Goal: Navigation & Orientation: Find specific page/section

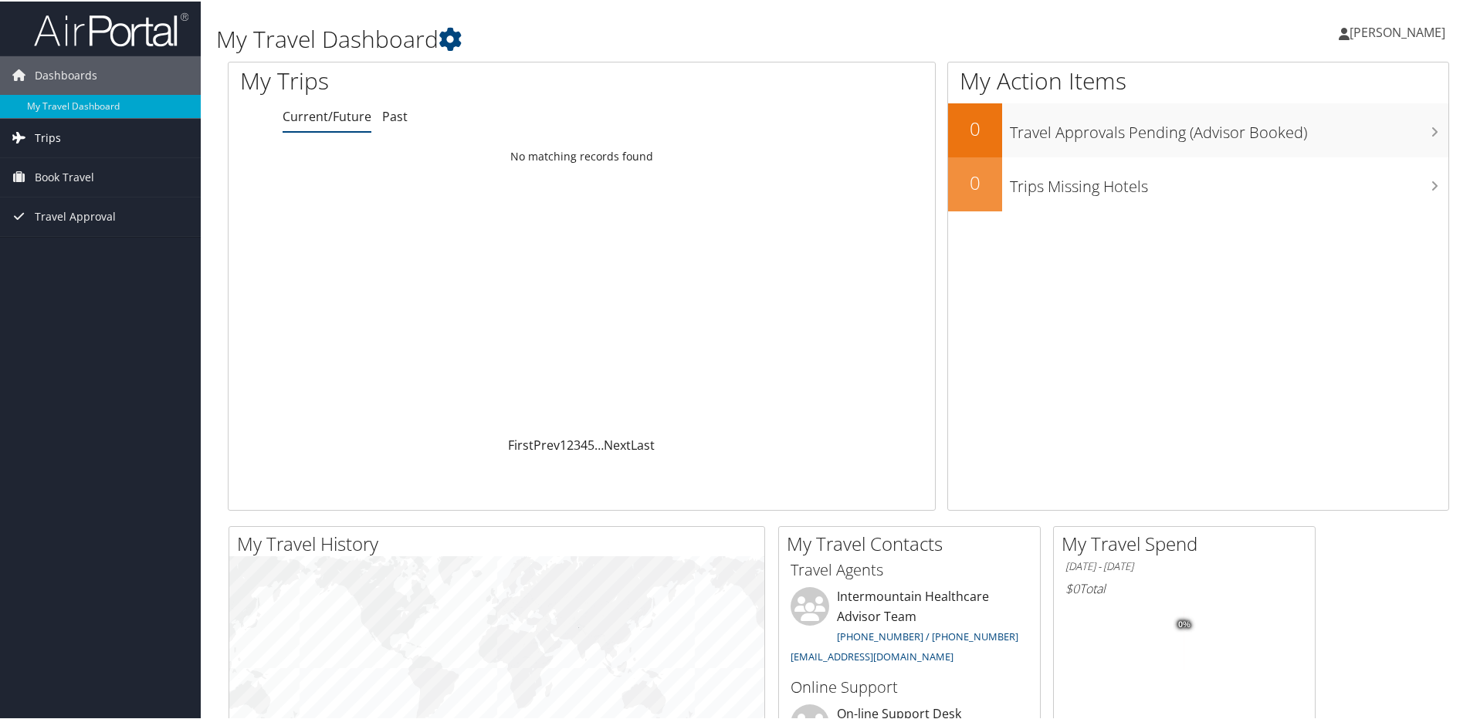
click at [91, 141] on link "Trips" at bounding box center [100, 136] width 201 height 39
click at [76, 166] on link "Current/Future Trips" at bounding box center [100, 167] width 201 height 23
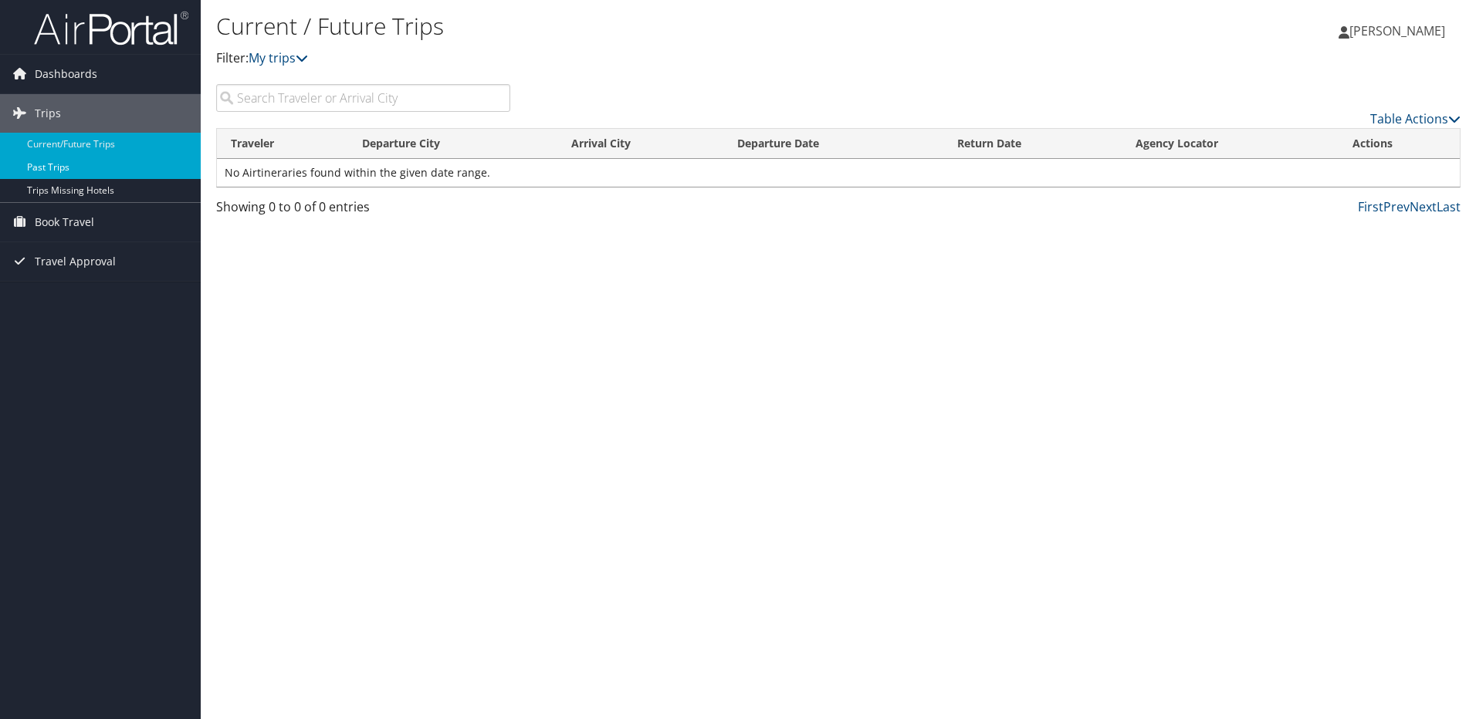
click at [51, 168] on link "Past Trips" at bounding box center [100, 167] width 201 height 23
click at [55, 70] on span "Dashboards" at bounding box center [66, 74] width 63 height 39
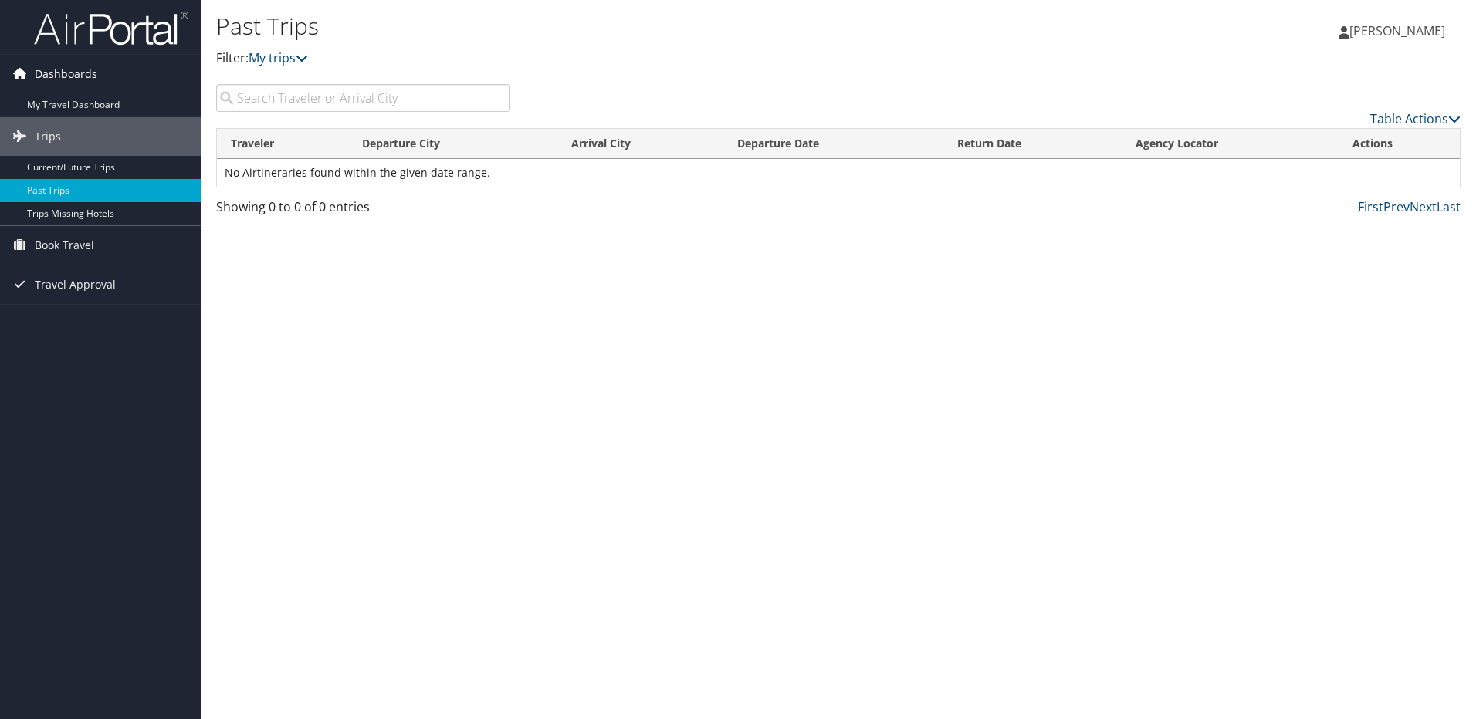
click at [61, 78] on span "Dashboards" at bounding box center [66, 74] width 63 height 39
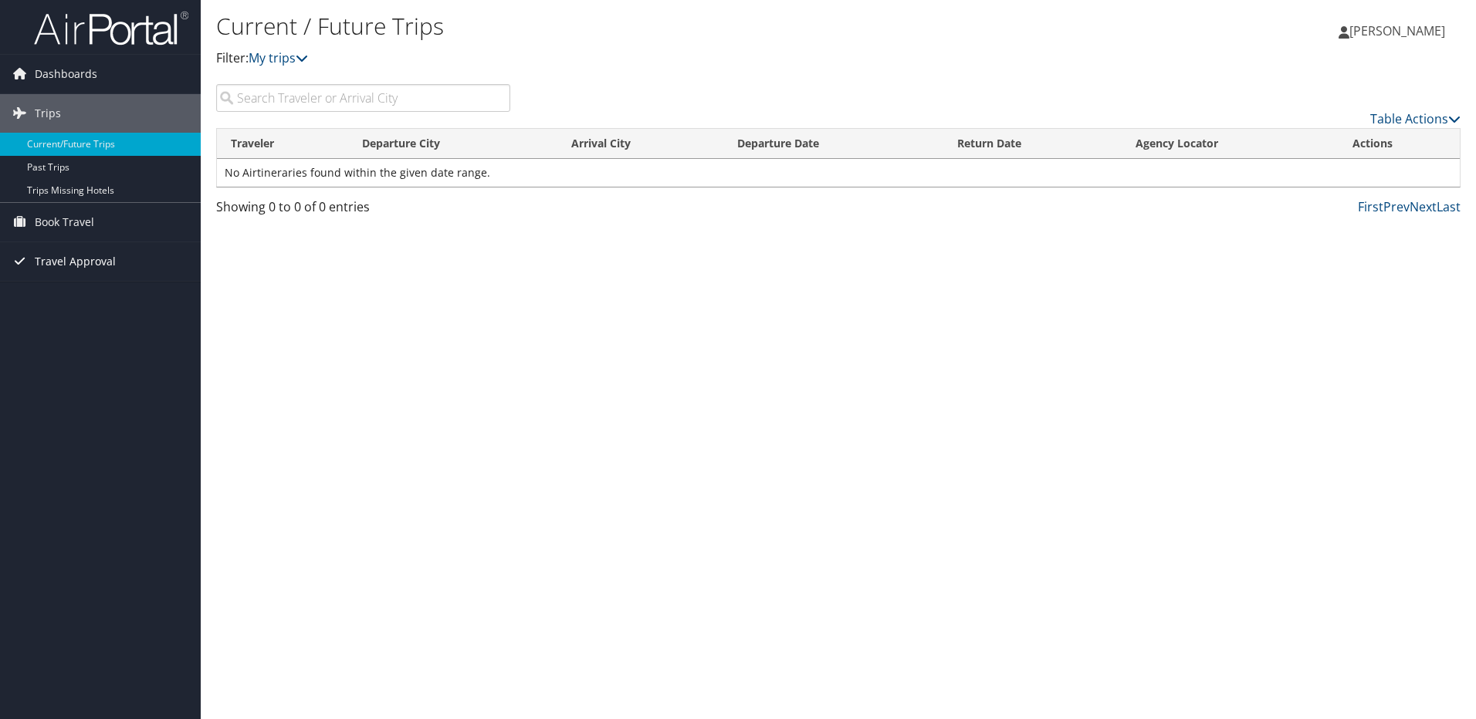
click at [67, 261] on span "Travel Approval" at bounding box center [75, 261] width 81 height 39
click at [64, 317] on link "Approved Trips" at bounding box center [100, 315] width 201 height 23
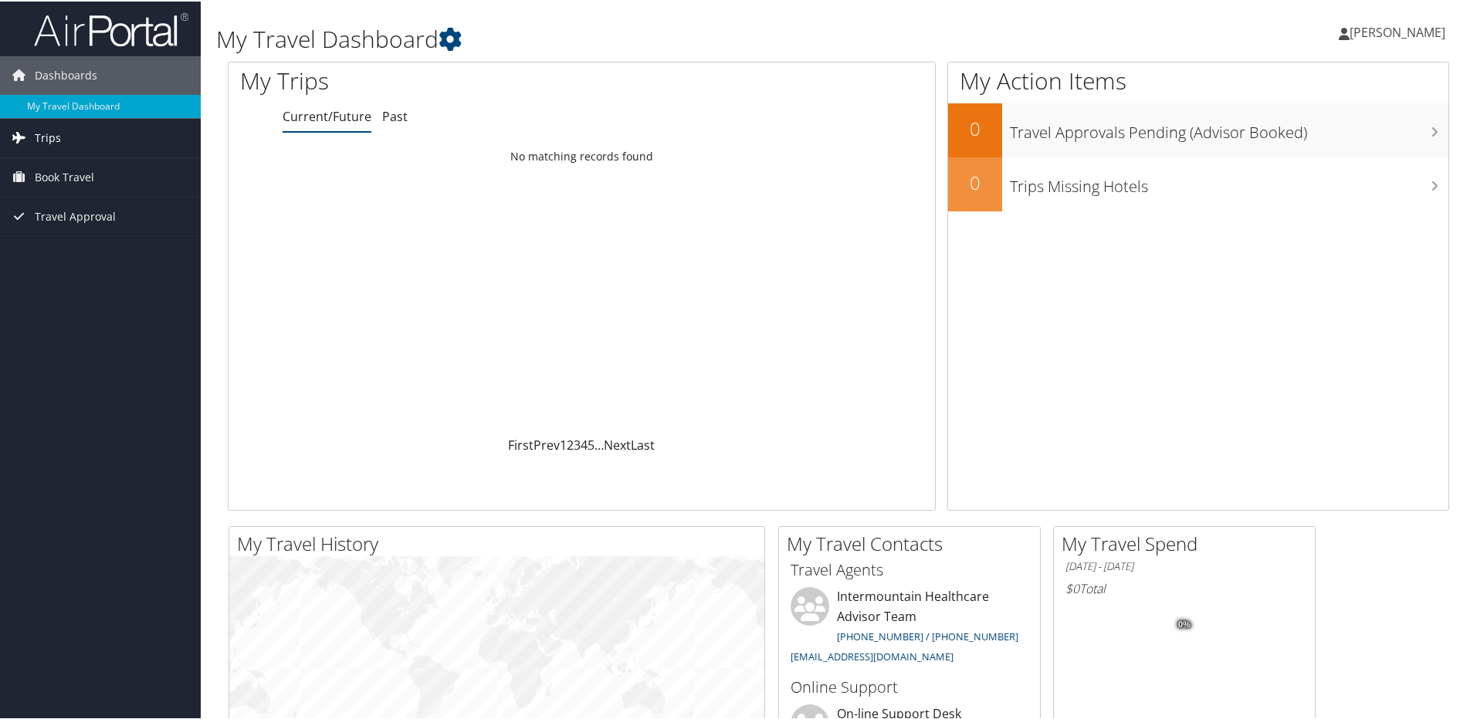
click at [59, 132] on link "Trips" at bounding box center [100, 136] width 201 height 39
click at [1397, 36] on span "[PERSON_NAME]" at bounding box center [1397, 30] width 96 height 17
click at [1266, 24] on div "Nancy Martinez Nancy Martinez My Settings Travel Agency Contacts View Travel Pr…" at bounding box center [1230, 37] width 492 height 59
click at [397, 119] on link "Past" at bounding box center [394, 115] width 25 height 17
click at [345, 121] on link "Current/Future" at bounding box center [327, 115] width 89 height 17
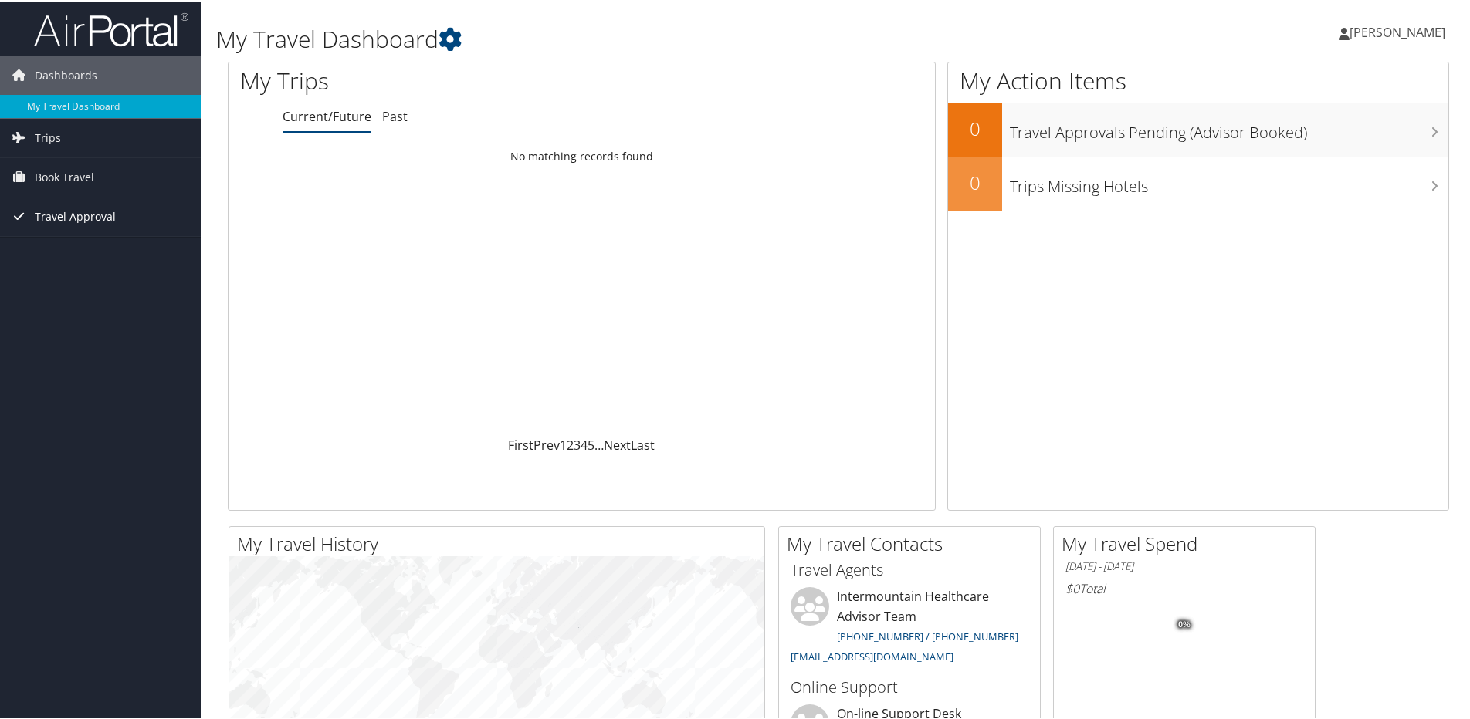
click at [90, 222] on span "Travel Approval" at bounding box center [75, 215] width 81 height 39
click at [73, 272] on link "Approved Trips" at bounding box center [100, 269] width 201 height 23
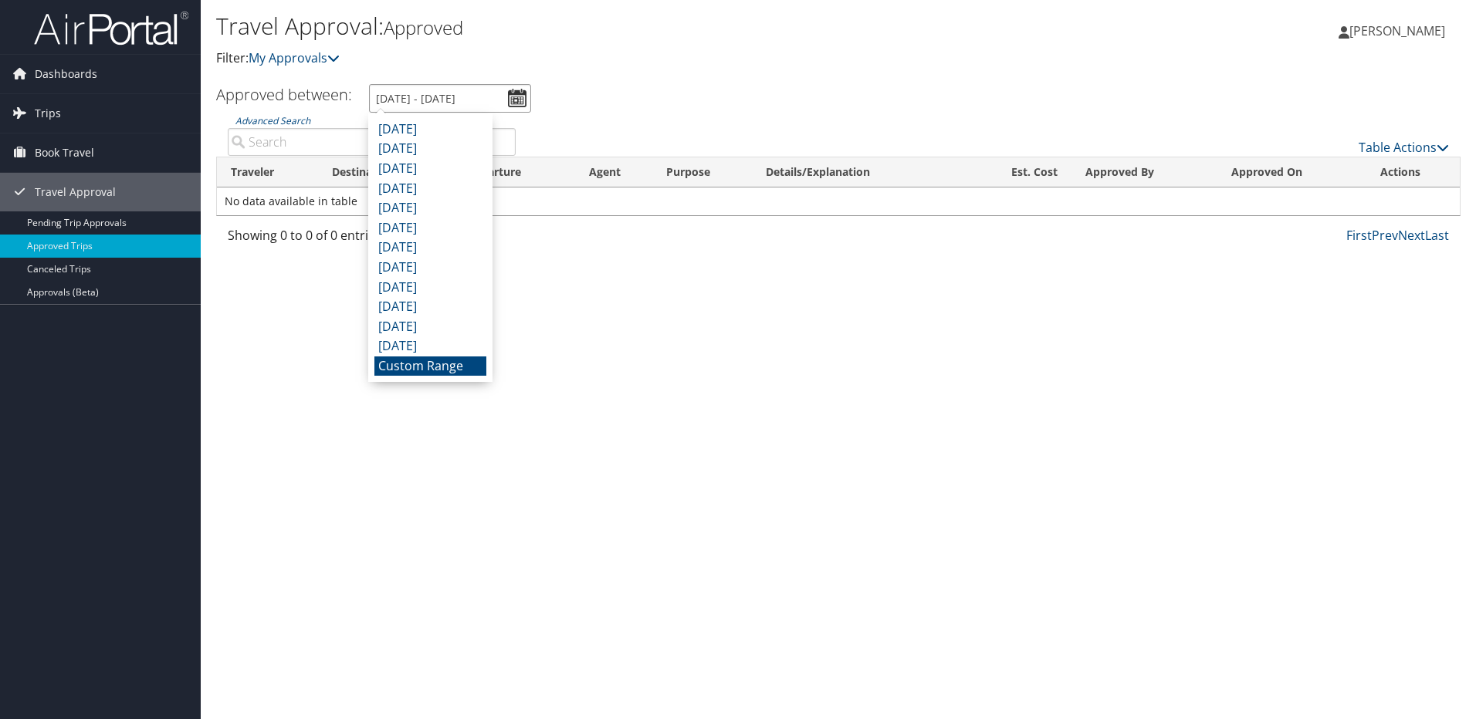
click at [515, 96] on input "9/1/2025 - 10/1/2025" at bounding box center [450, 98] width 162 height 29
click at [416, 166] on li "July 2025" at bounding box center [430, 169] width 112 height 20
type input "7/1/2025 - 7/31/2025"
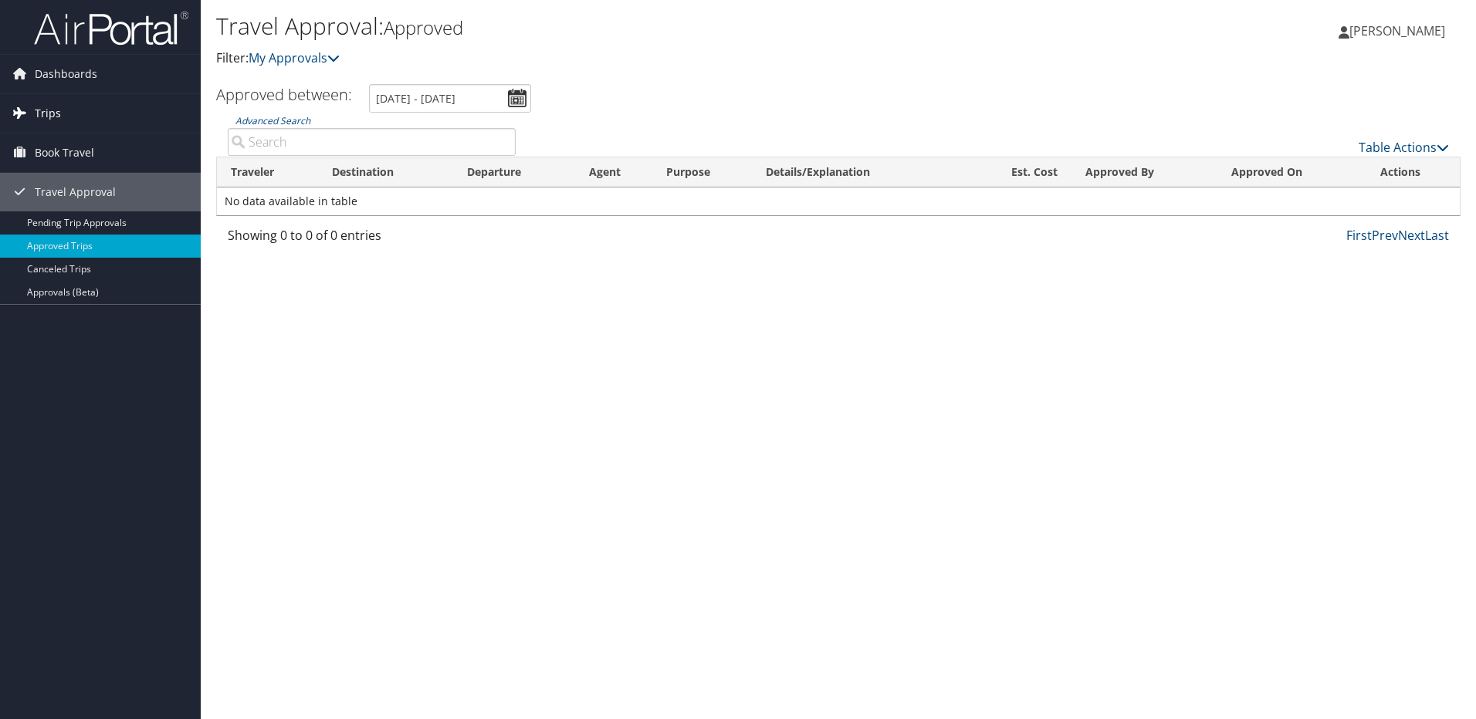
click at [86, 107] on link "Trips" at bounding box center [100, 113] width 201 height 39
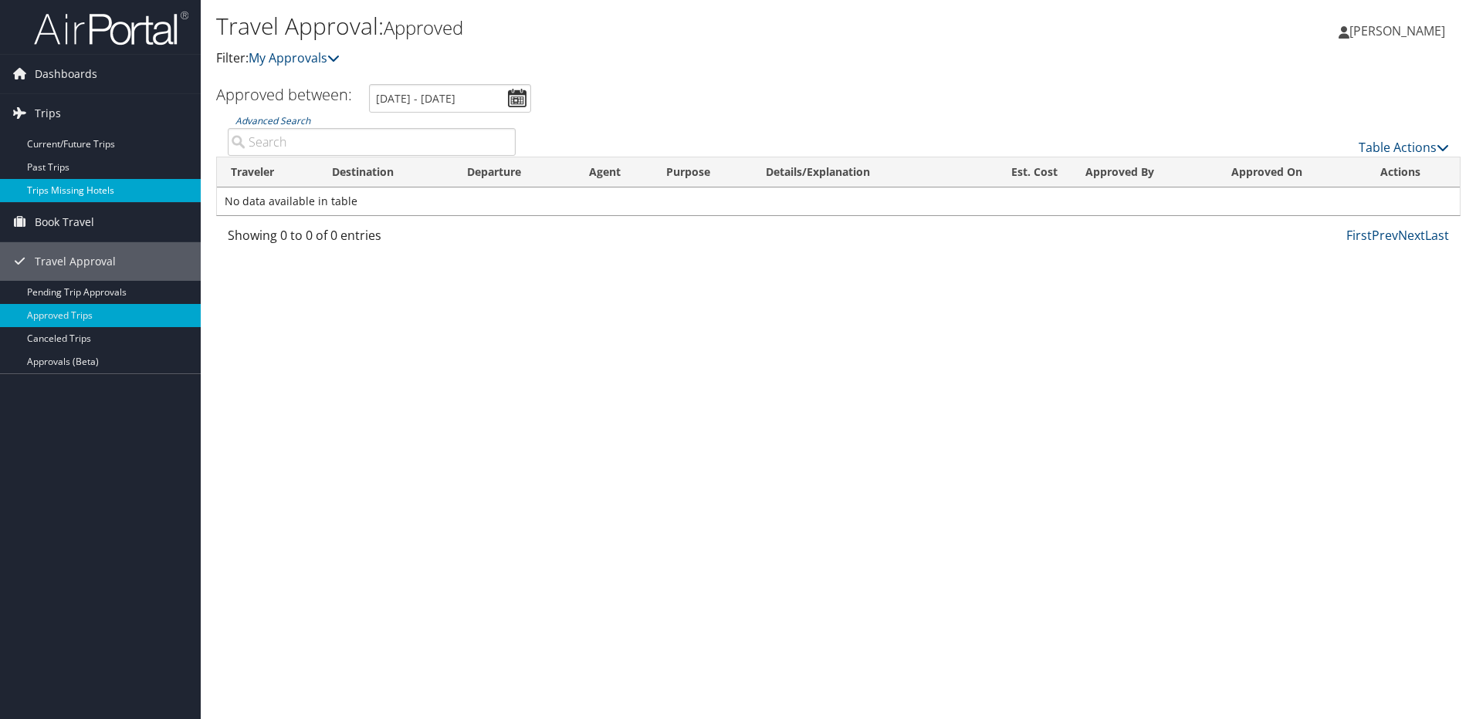
click at [48, 191] on link "Trips Missing Hotels" at bounding box center [100, 190] width 201 height 23
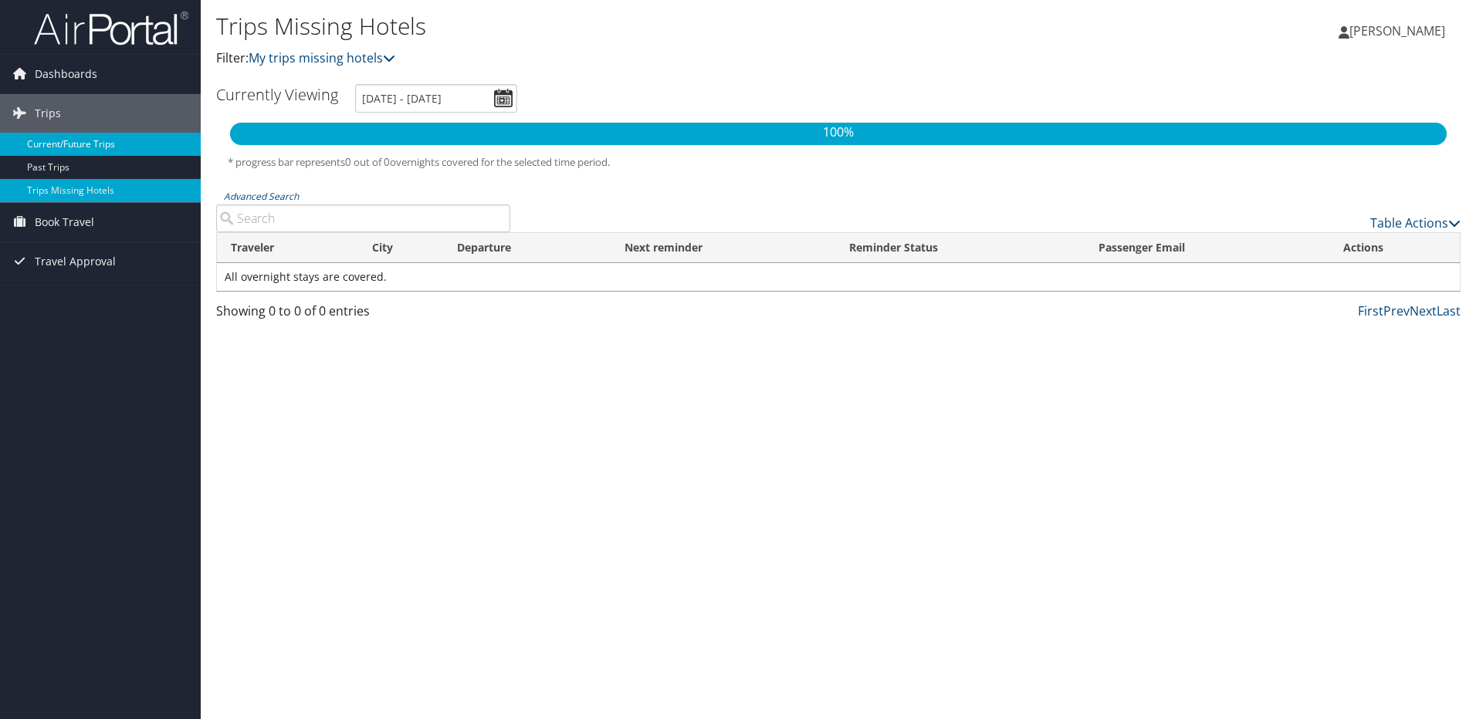
click at [77, 143] on link "Current/Future Trips" at bounding box center [100, 144] width 201 height 23
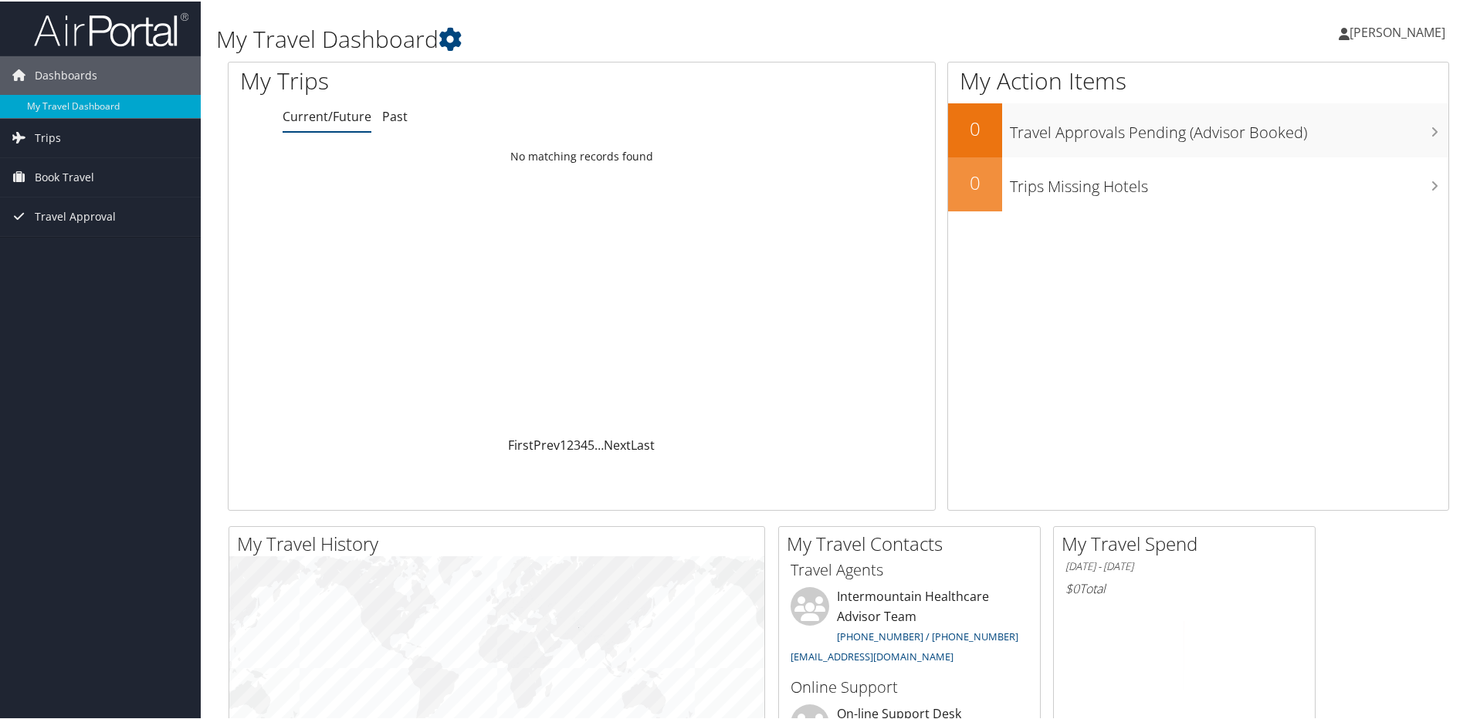
click at [1390, 29] on span "[PERSON_NAME]" at bounding box center [1397, 30] width 96 height 17
click at [1322, 250] on link "Sign Out" at bounding box center [1356, 252] width 172 height 26
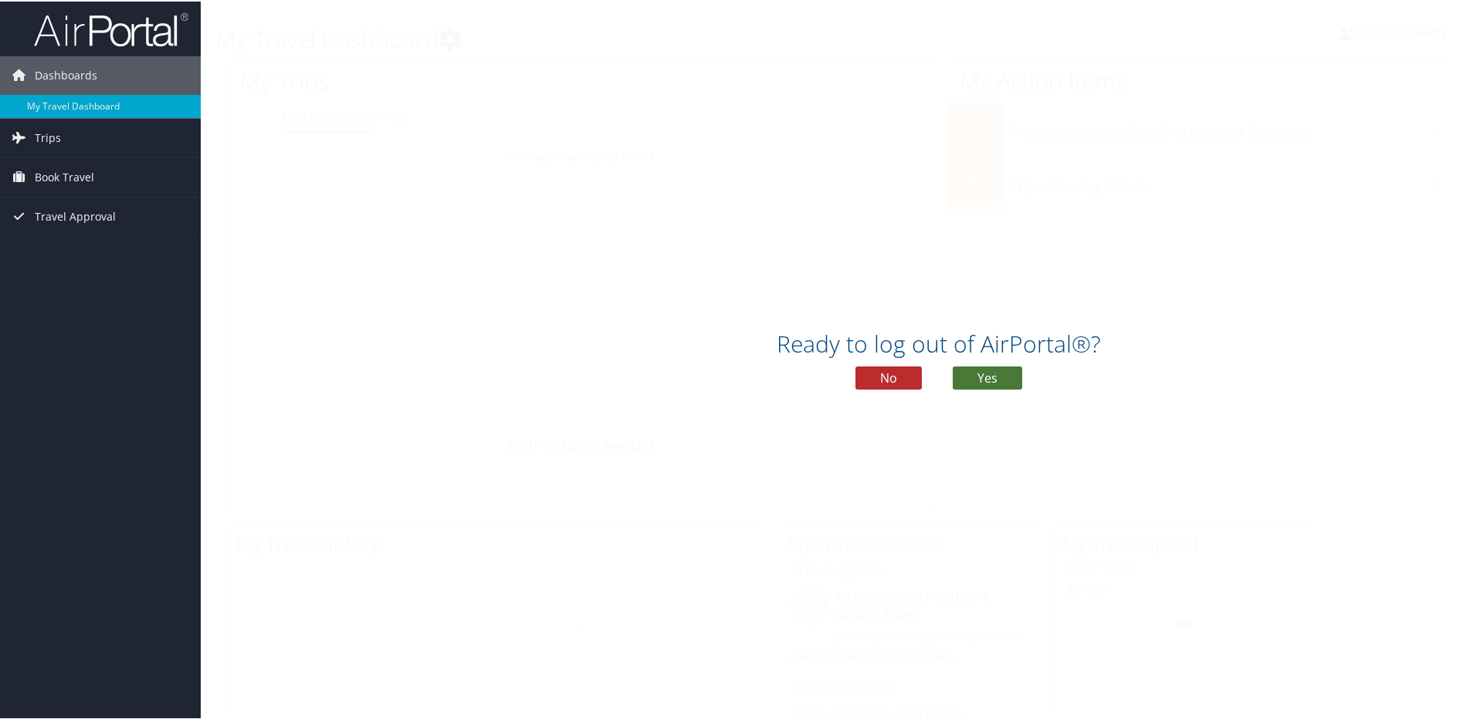
click at [997, 379] on button "Yes" at bounding box center [987, 376] width 69 height 23
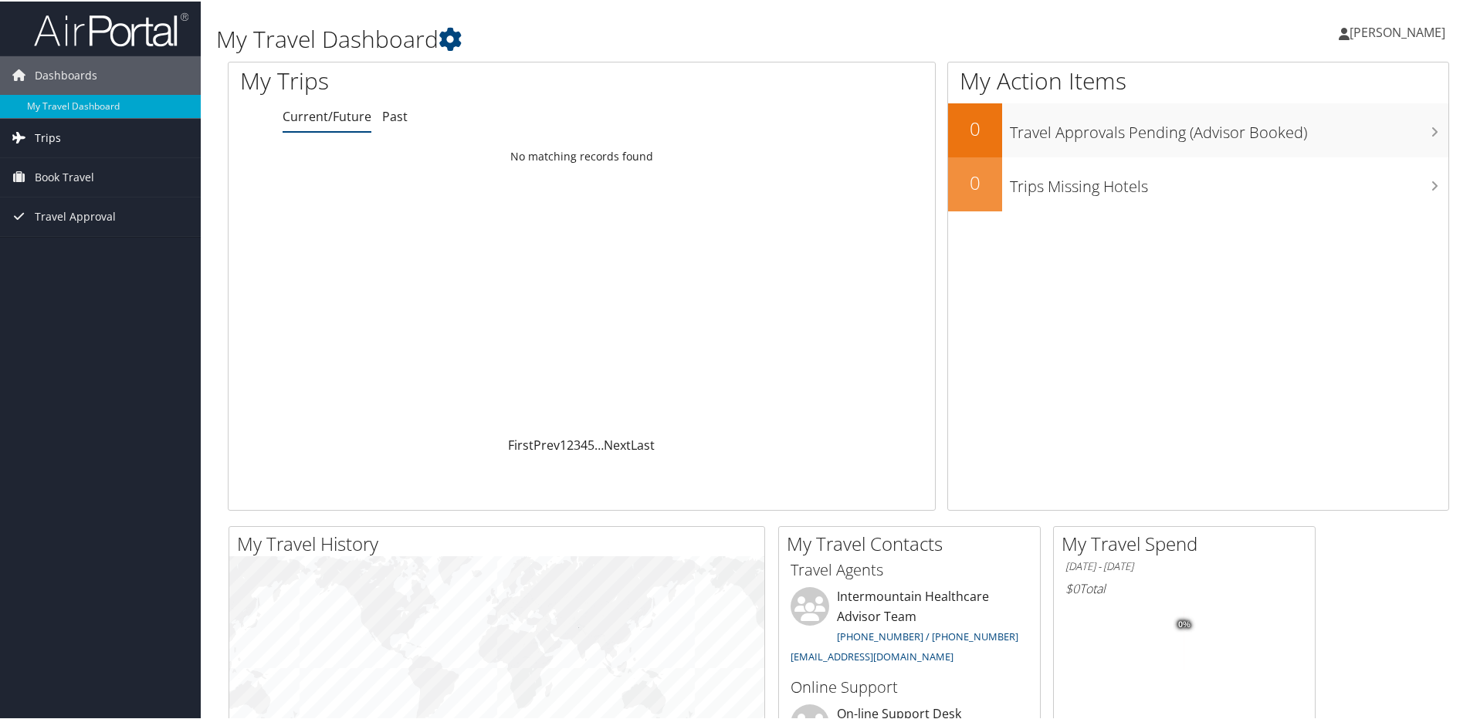
click at [62, 132] on link "Trips" at bounding box center [100, 136] width 201 height 39
click at [57, 170] on link "Current/Future Trips" at bounding box center [100, 167] width 201 height 23
